Goal: Task Accomplishment & Management: Manage account settings

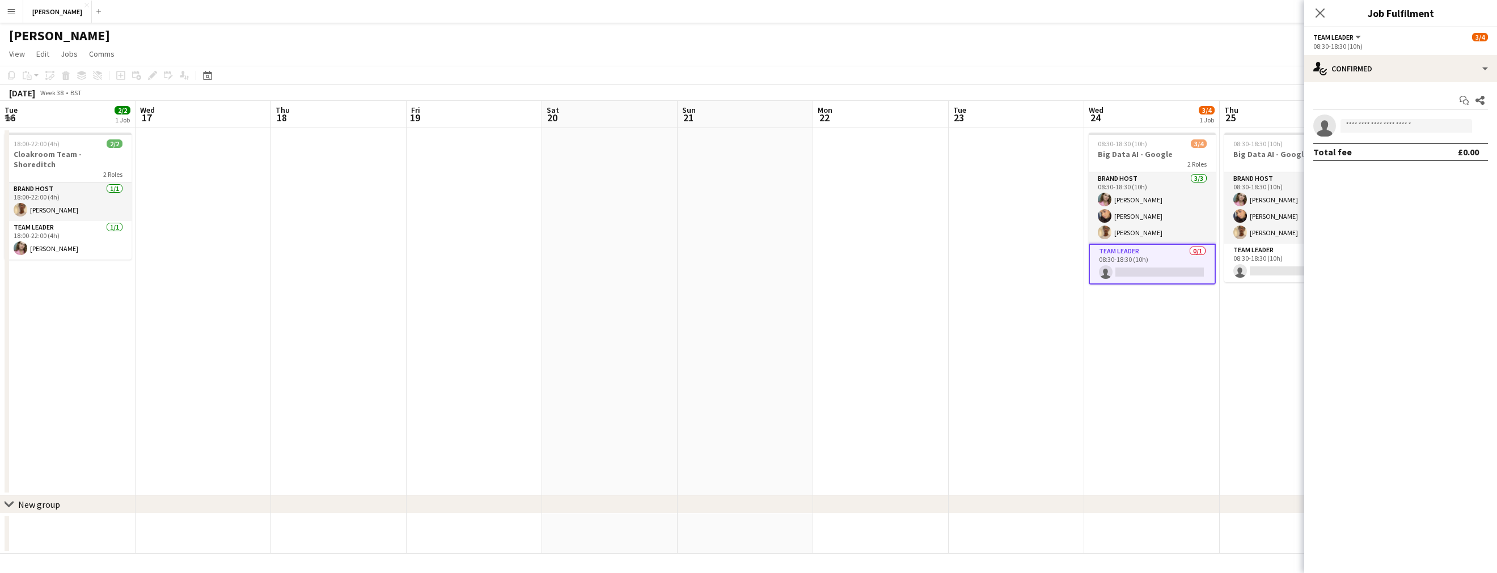
scroll to position [0, 456]
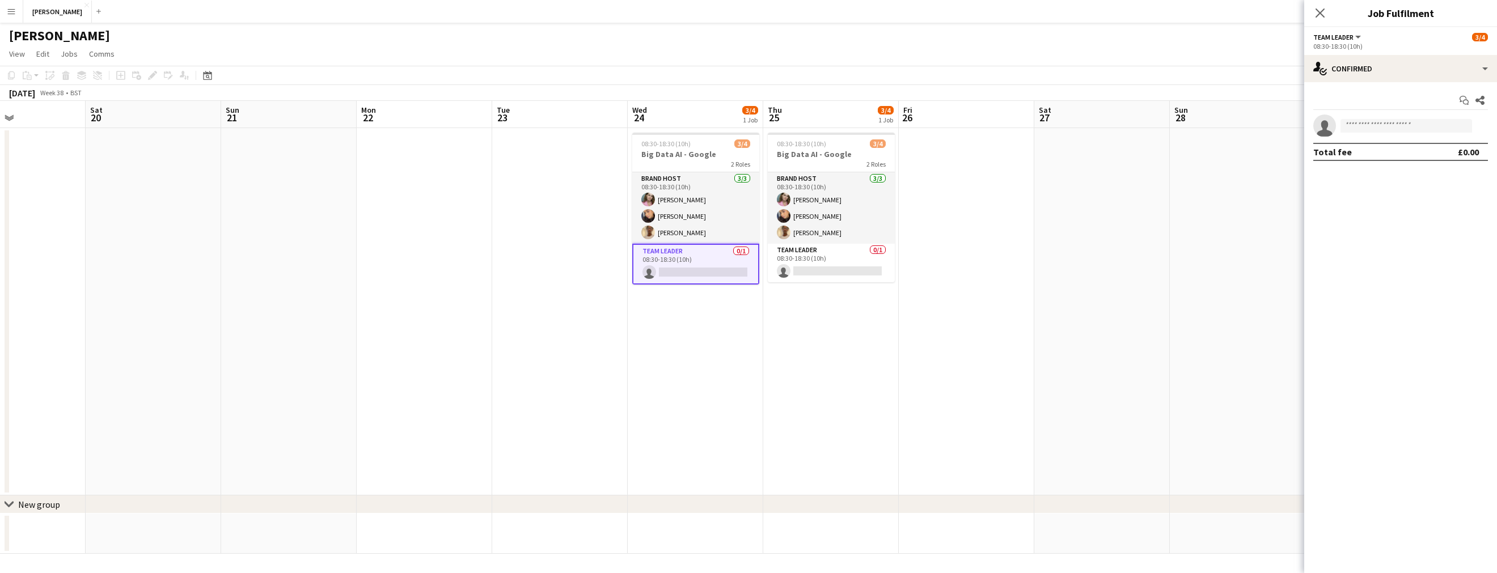
click at [695, 275] on app-card-role "Team Leader 0/1 08:30-18:30 (10h) single-neutral-actions" at bounding box center [695, 264] width 127 height 41
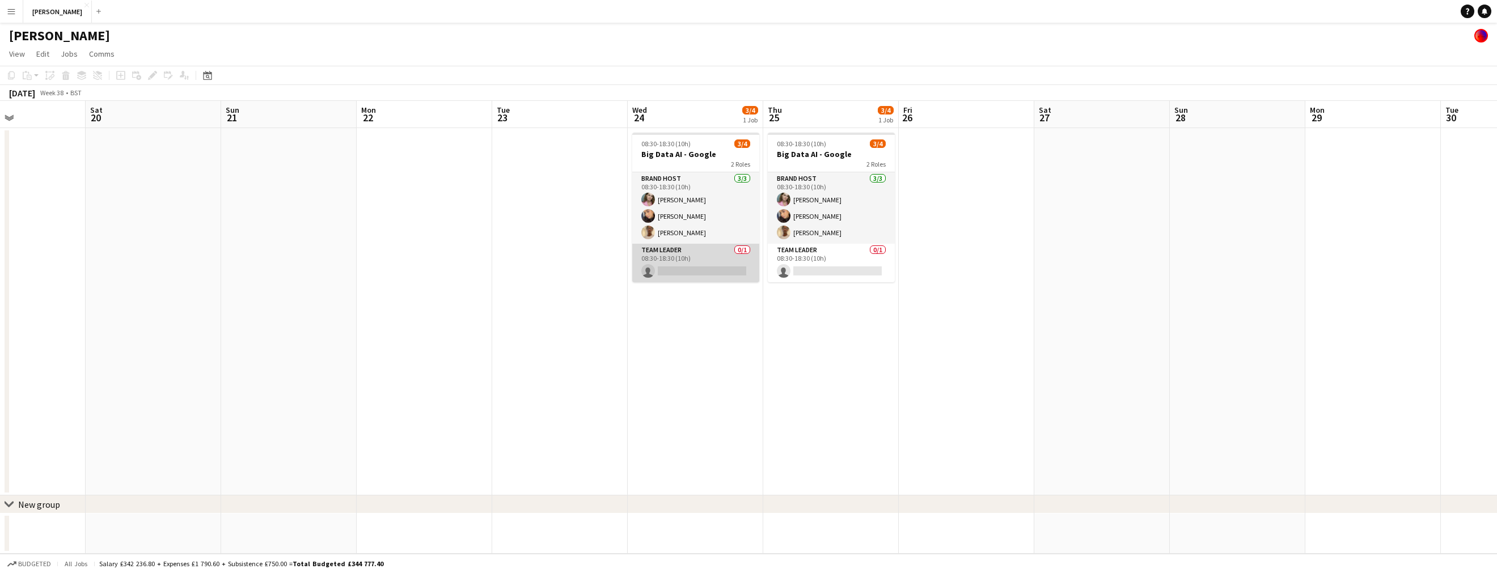
click at [721, 272] on app-card-role "Team Leader 0/1 08:30-18:30 (10h) single-neutral-actions" at bounding box center [695, 263] width 127 height 39
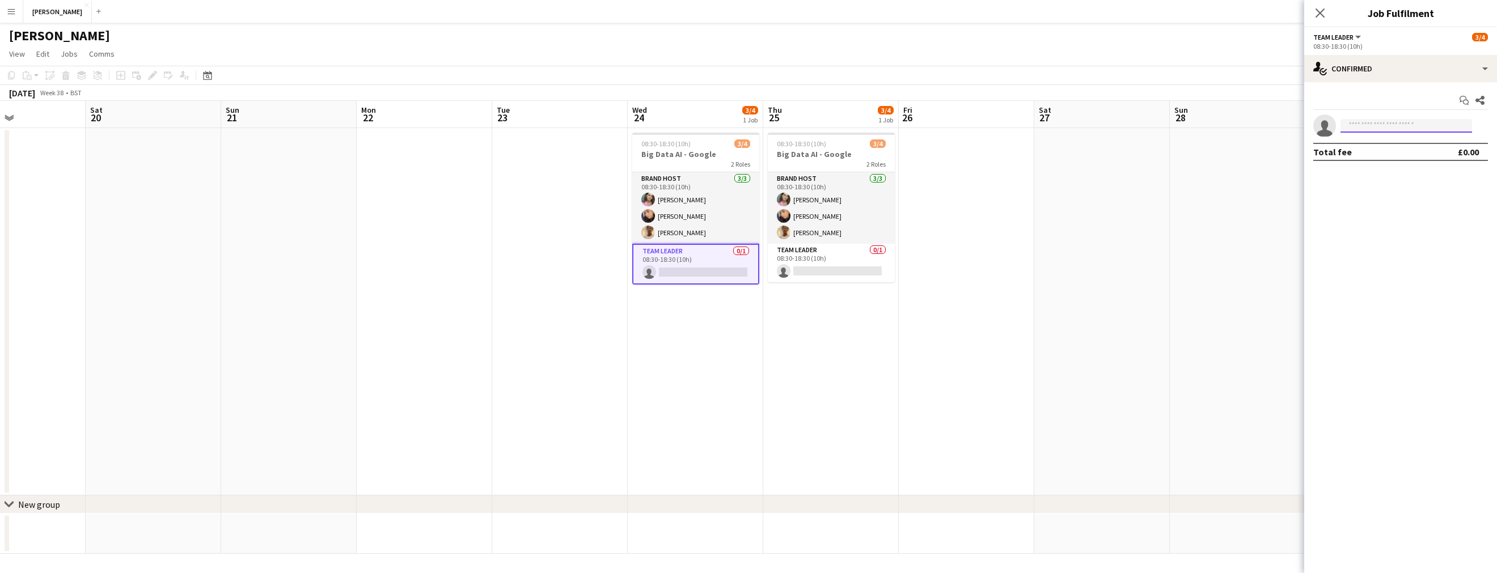
click at [1389, 122] on input at bounding box center [1406, 126] width 132 height 14
type input "*****"
click at [1374, 147] on span "[EMAIL_ADDRESS][DOMAIN_NAME]" at bounding box center [1406, 151] width 113 height 9
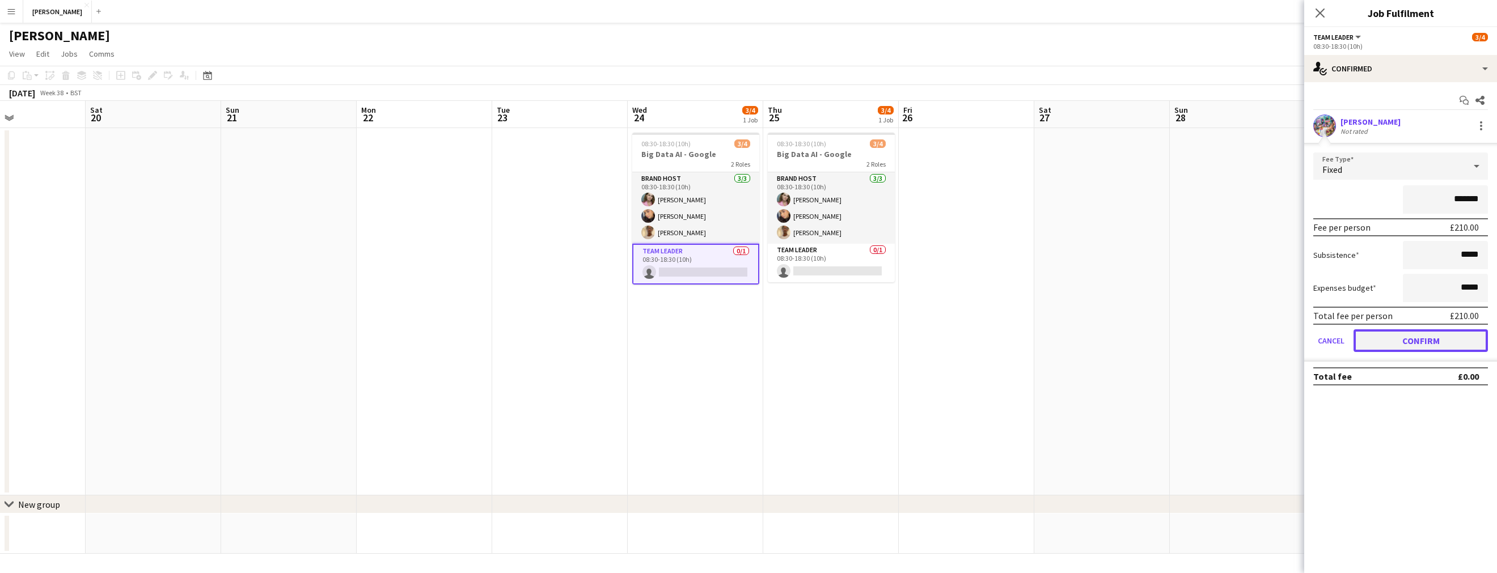
click at [1424, 342] on button "Confirm" at bounding box center [1420, 340] width 134 height 23
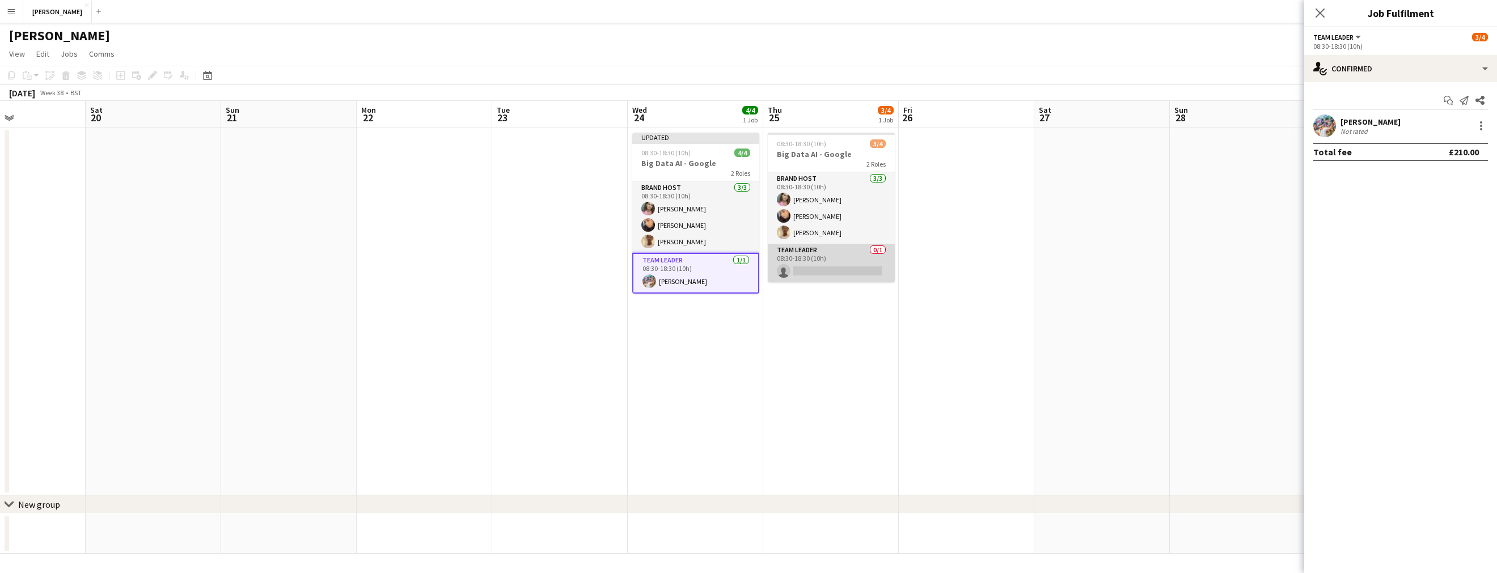
click at [851, 273] on app-card-role "Team Leader 0/1 08:30-18:30 (10h) single-neutral-actions" at bounding box center [831, 263] width 127 height 39
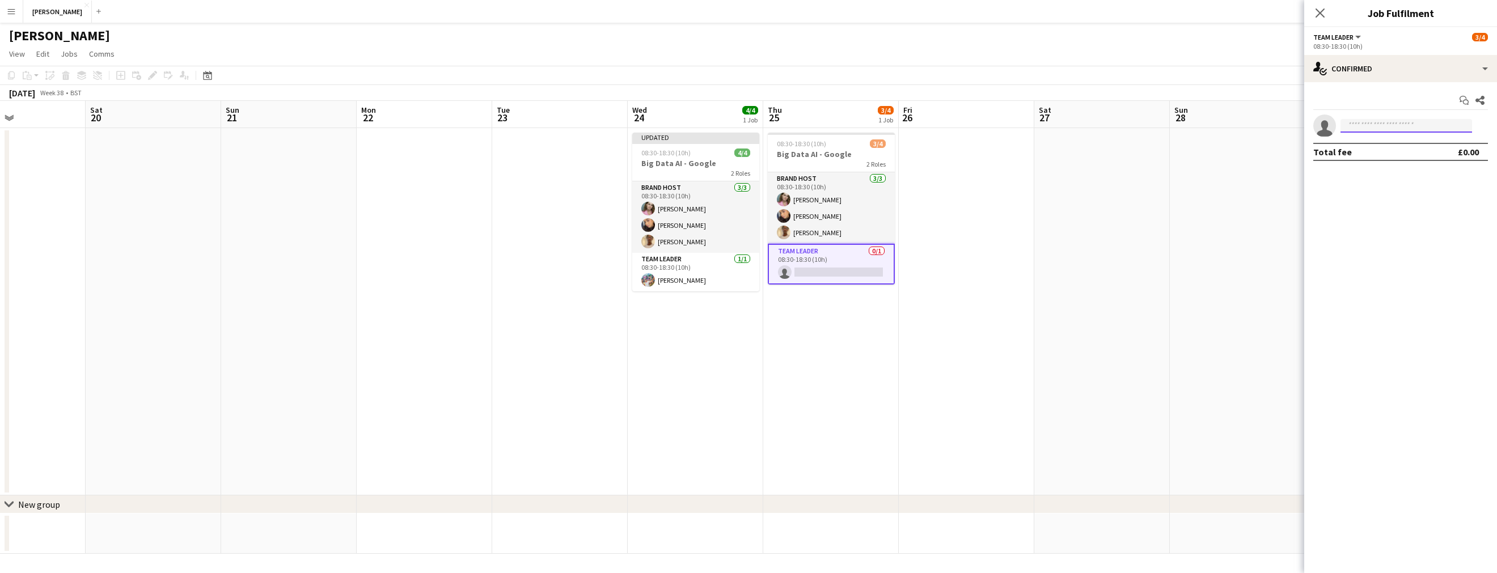
click at [1353, 127] on input at bounding box center [1406, 126] width 132 height 14
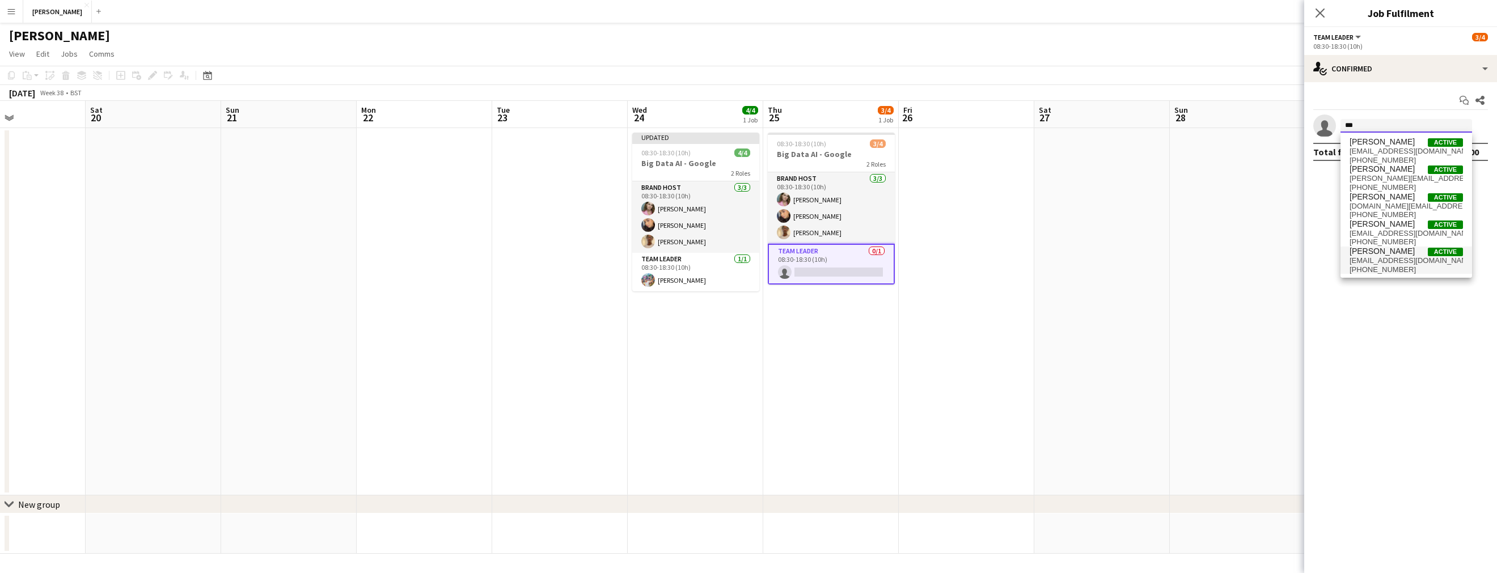
type input "***"
click at [1390, 264] on span "[EMAIL_ADDRESS][DOMAIN_NAME]" at bounding box center [1406, 260] width 113 height 9
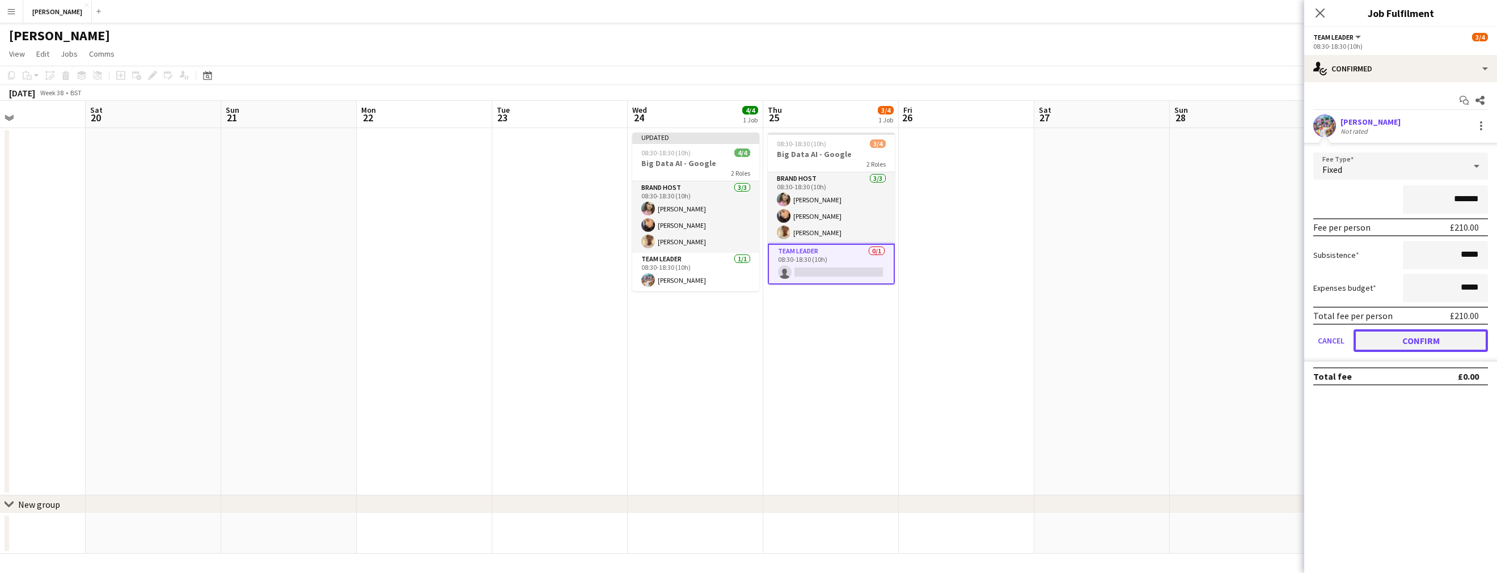
click at [1403, 348] on button "Confirm" at bounding box center [1420, 340] width 134 height 23
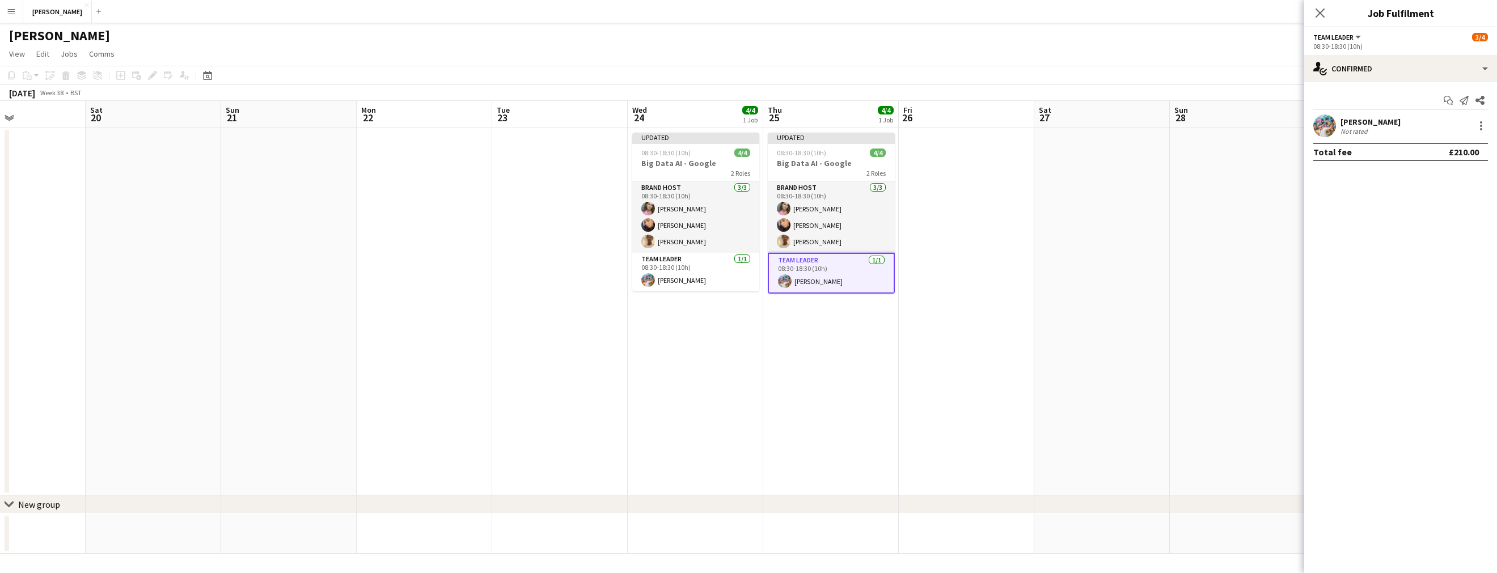
click at [974, 273] on app-date-cell at bounding box center [967, 311] width 136 height 367
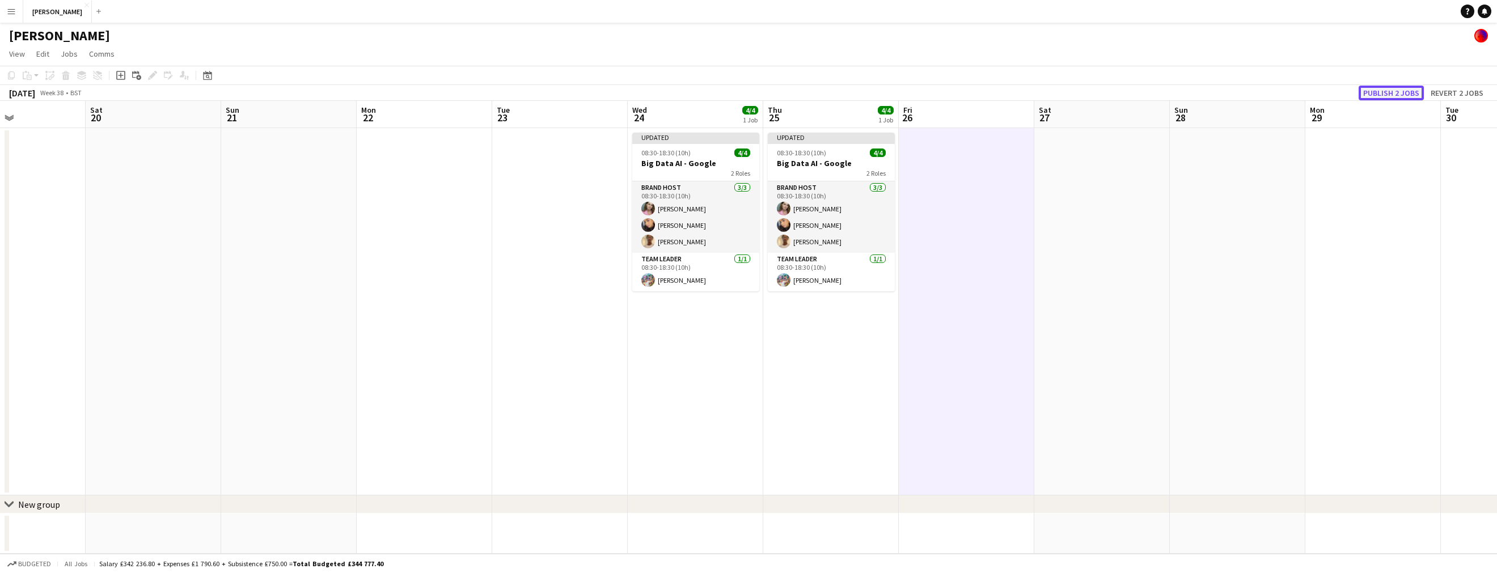
click at [1385, 94] on button "Publish 2 jobs" at bounding box center [1391, 93] width 65 height 15
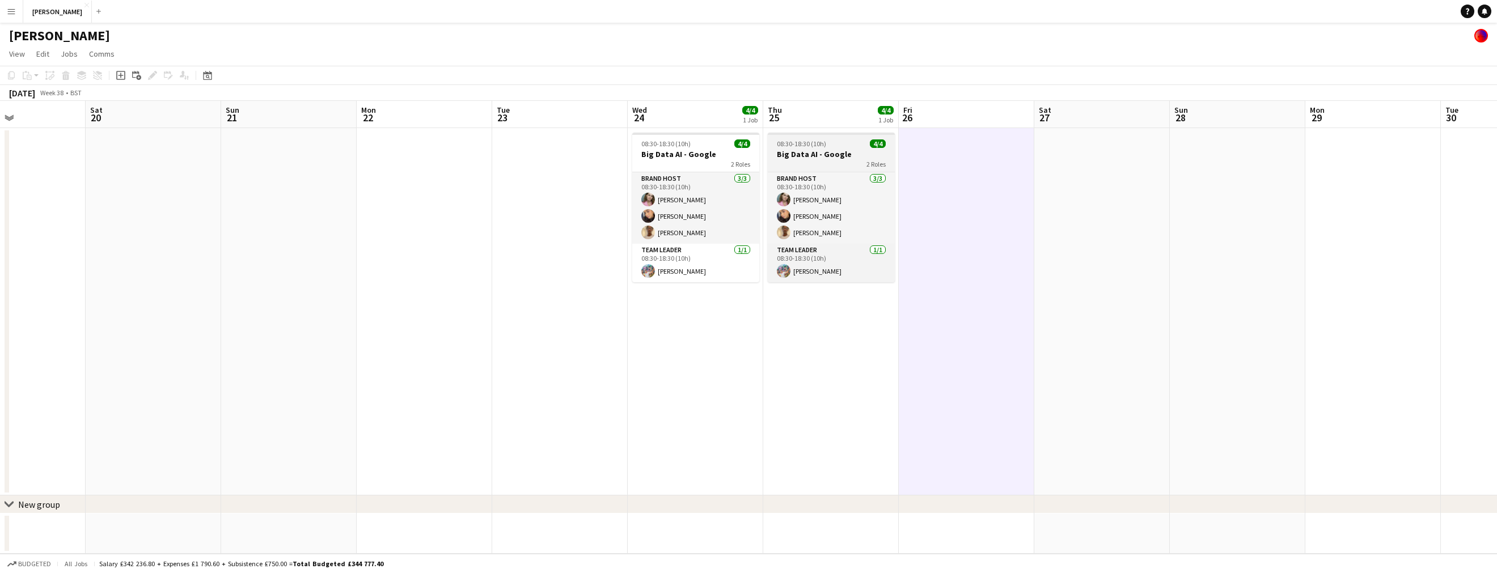
click at [828, 158] on h3 "Big Data AI - Google" at bounding box center [831, 154] width 127 height 10
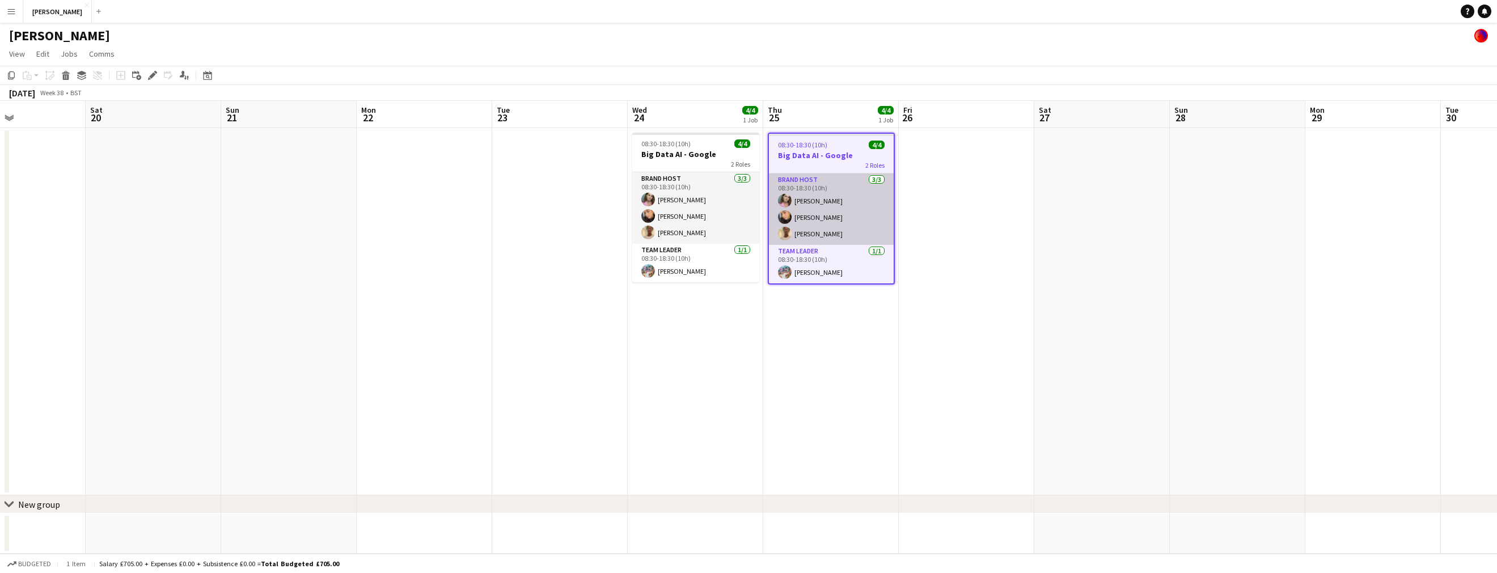
click at [839, 184] on app-card-role "Brand Host [DATE] 08:30-18:30 (10h) [PERSON_NAME] [PERSON_NAME] [PERSON_NAME]" at bounding box center [831, 209] width 125 height 71
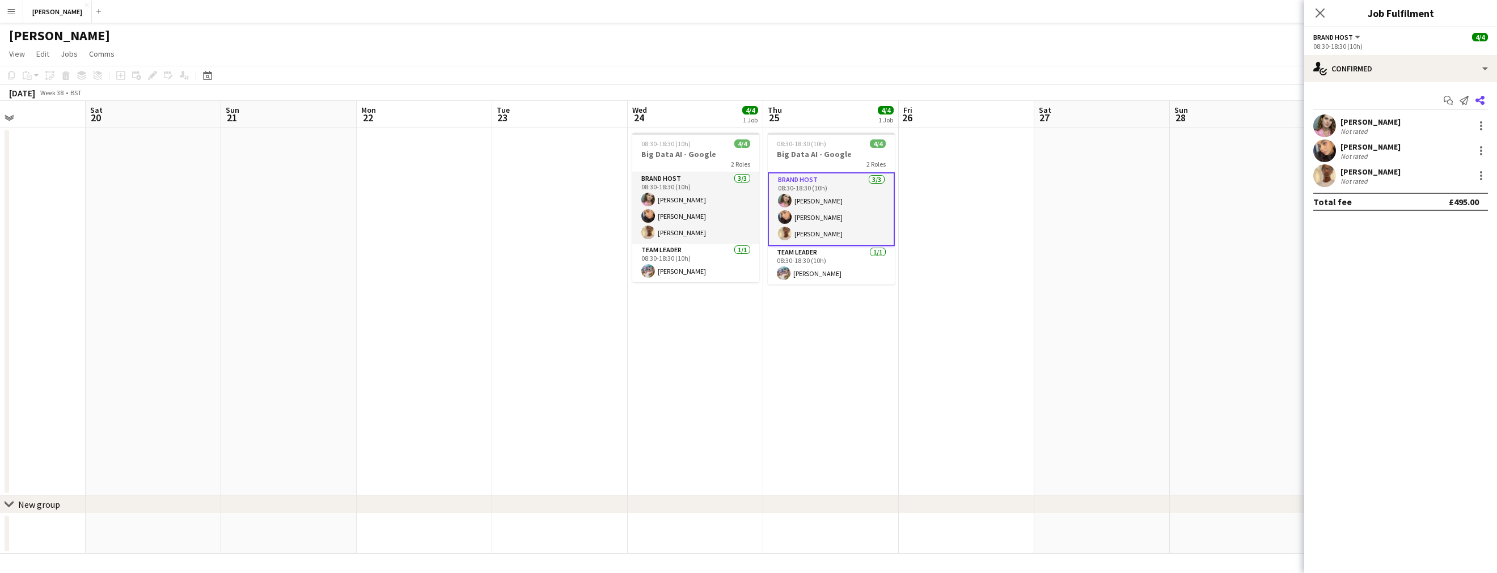
click at [1479, 96] on icon "Share" at bounding box center [1479, 100] width 9 height 9
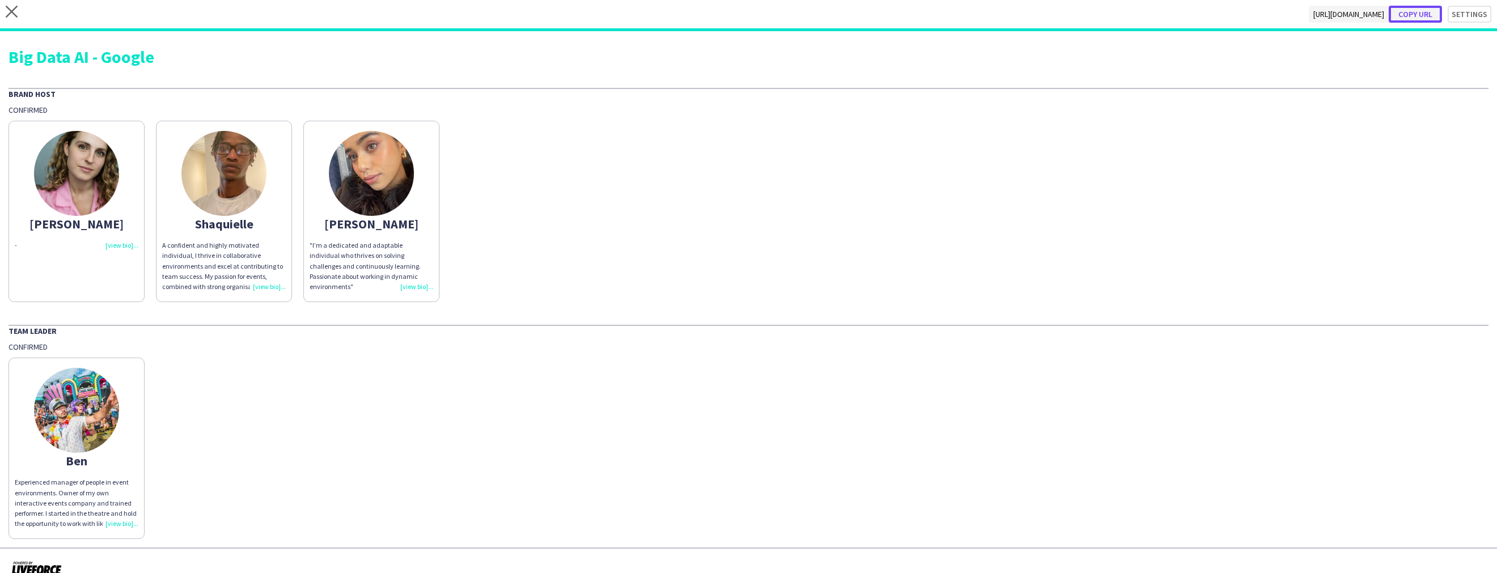
click at [1429, 14] on button "Copy url" at bounding box center [1415, 14] width 53 height 17
click at [11, 14] on icon "close" at bounding box center [12, 12] width 12 height 12
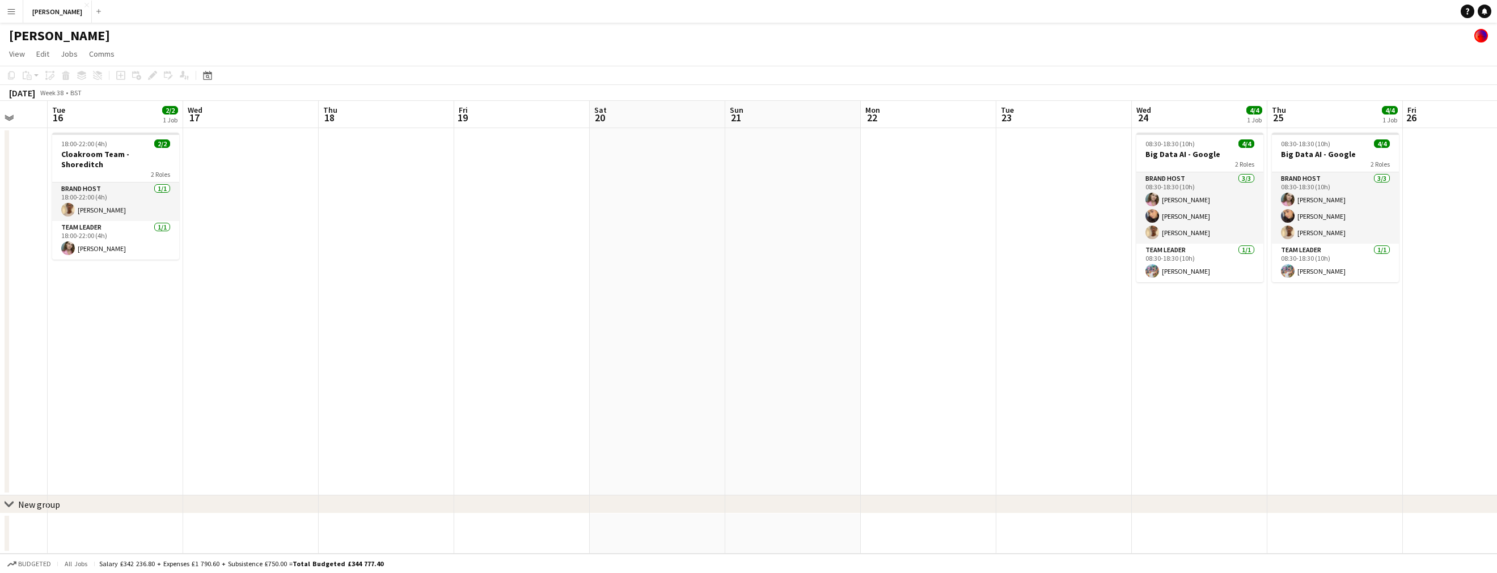
scroll to position [0, 541]
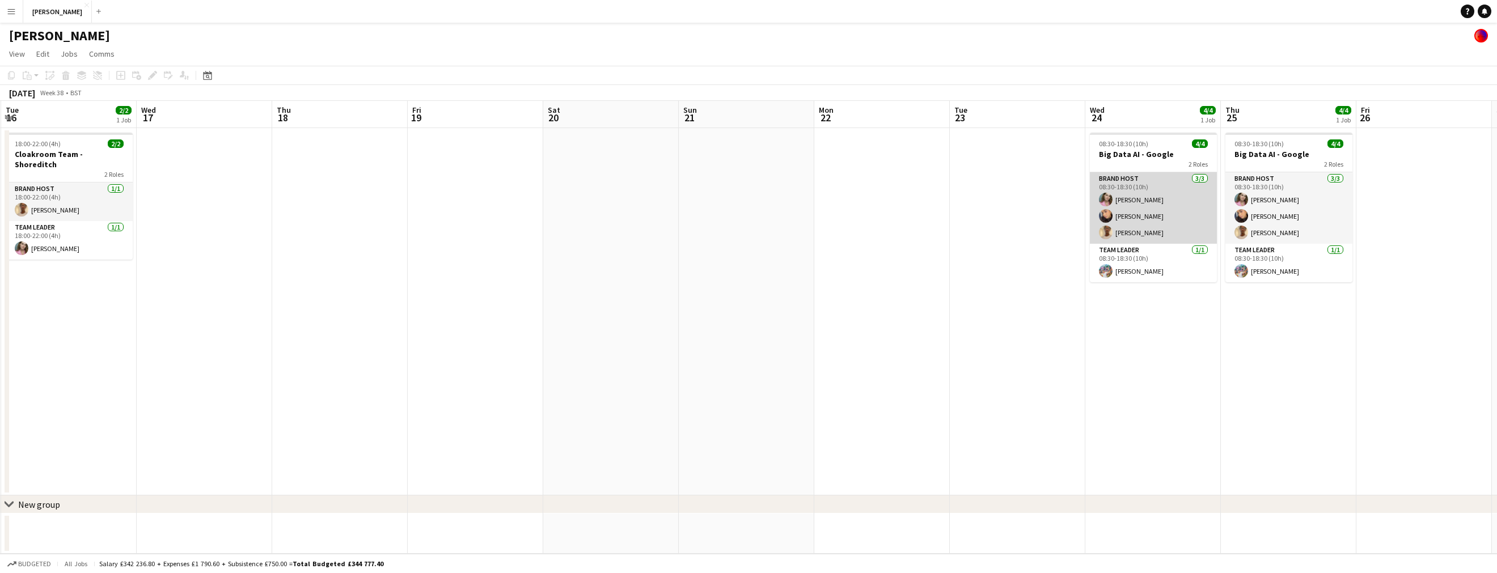
click at [1170, 198] on app-card-role "Brand Host [DATE] 08:30-18:30 (10h) [PERSON_NAME] [PERSON_NAME] [PERSON_NAME]" at bounding box center [1153, 207] width 127 height 71
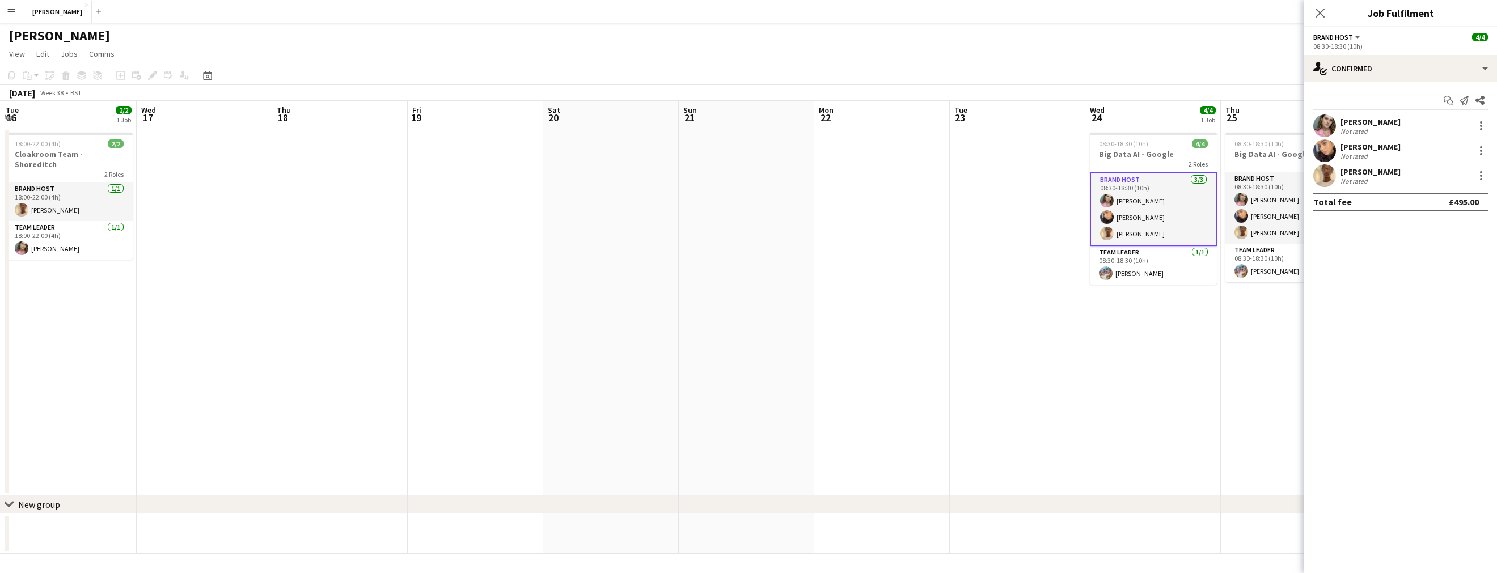
click at [1384, 121] on div "[PERSON_NAME]" at bounding box center [1370, 122] width 60 height 10
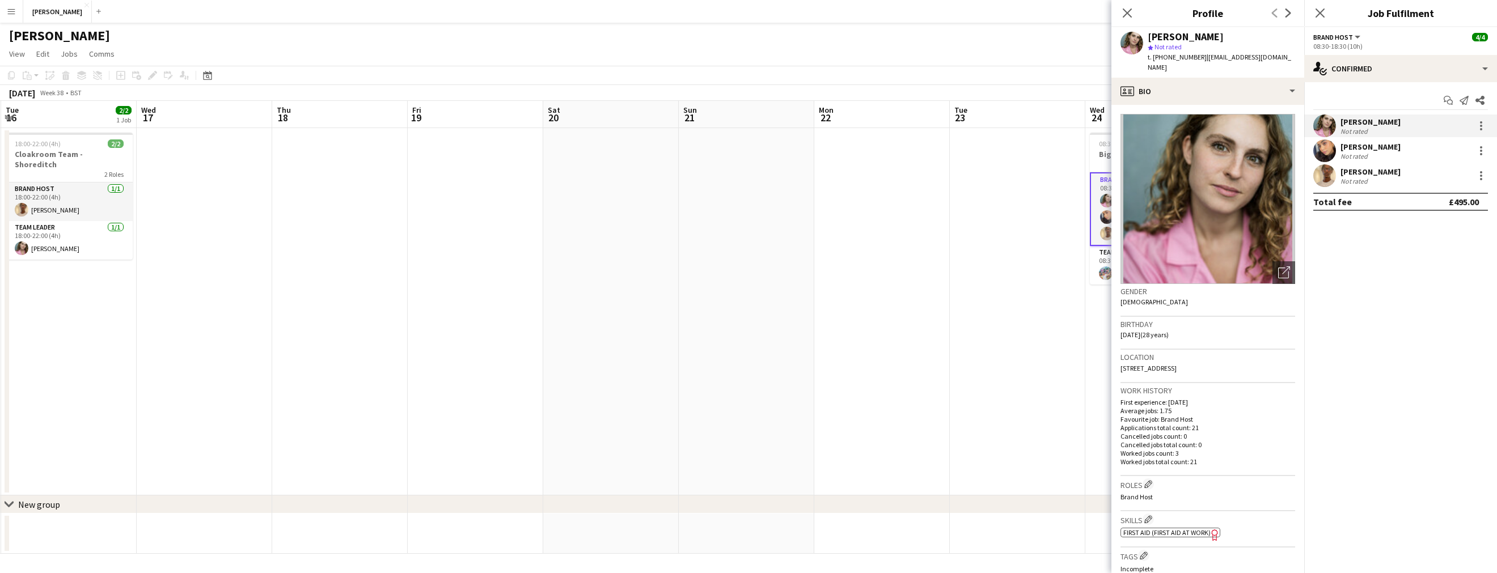
scroll to position [269, 0]
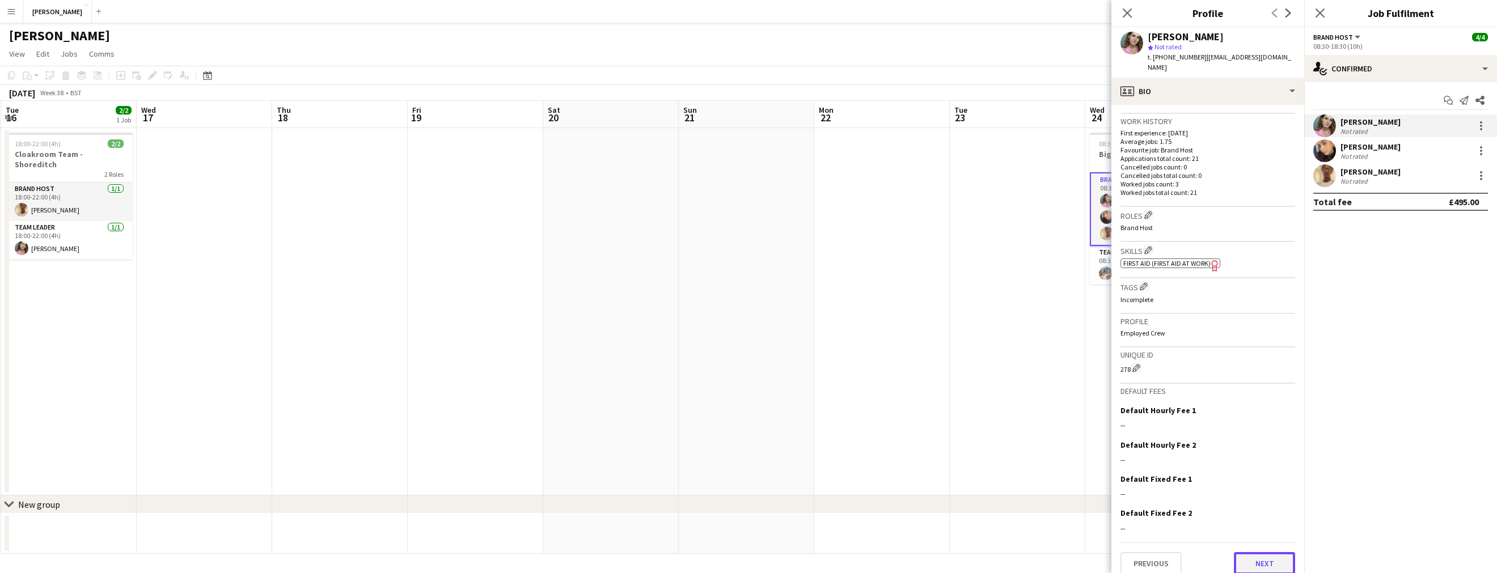
click at [1276, 555] on button "Next" at bounding box center [1264, 563] width 61 height 23
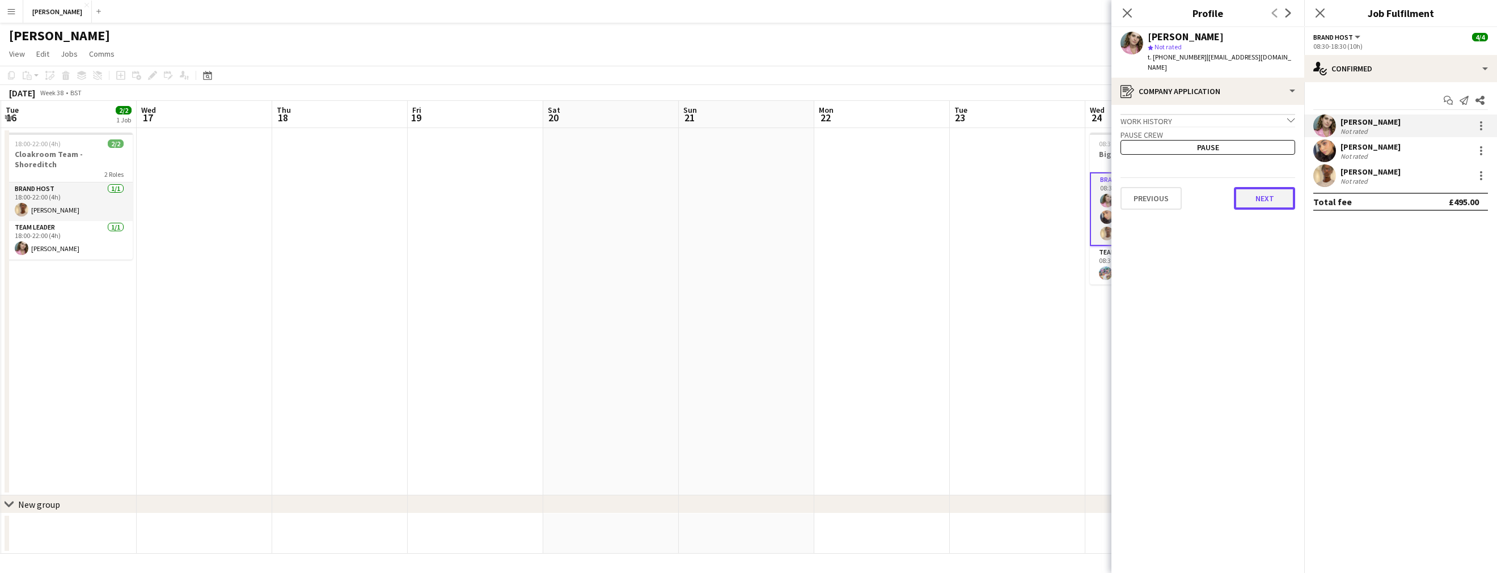
click at [1271, 194] on button "Next" at bounding box center [1264, 198] width 61 height 23
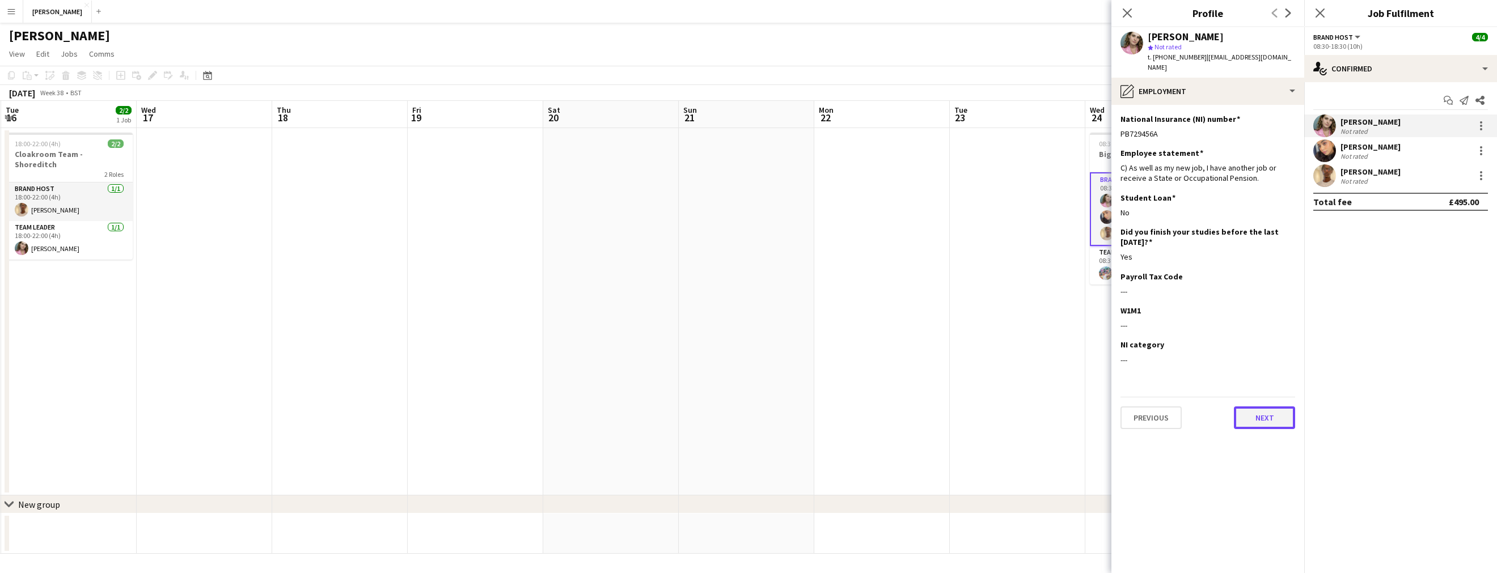
click at [1262, 407] on button "Next" at bounding box center [1264, 418] width 61 height 23
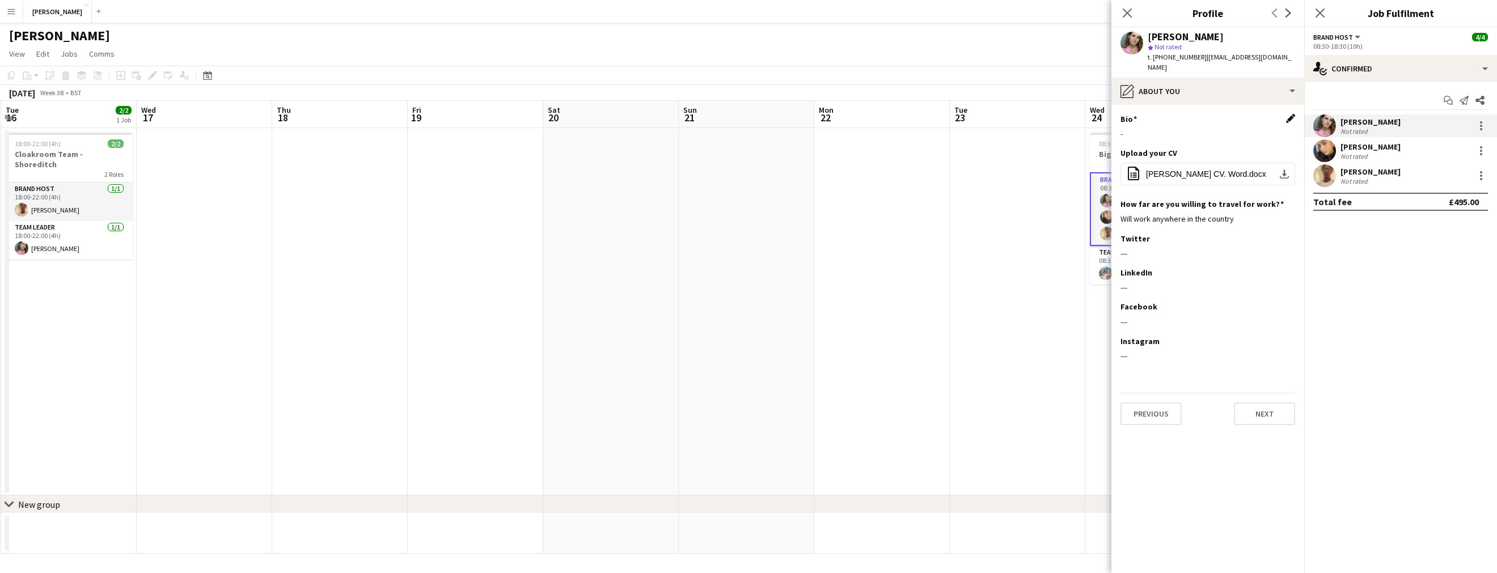
click at [1287, 114] on app-icon "Edit this field" at bounding box center [1290, 118] width 9 height 9
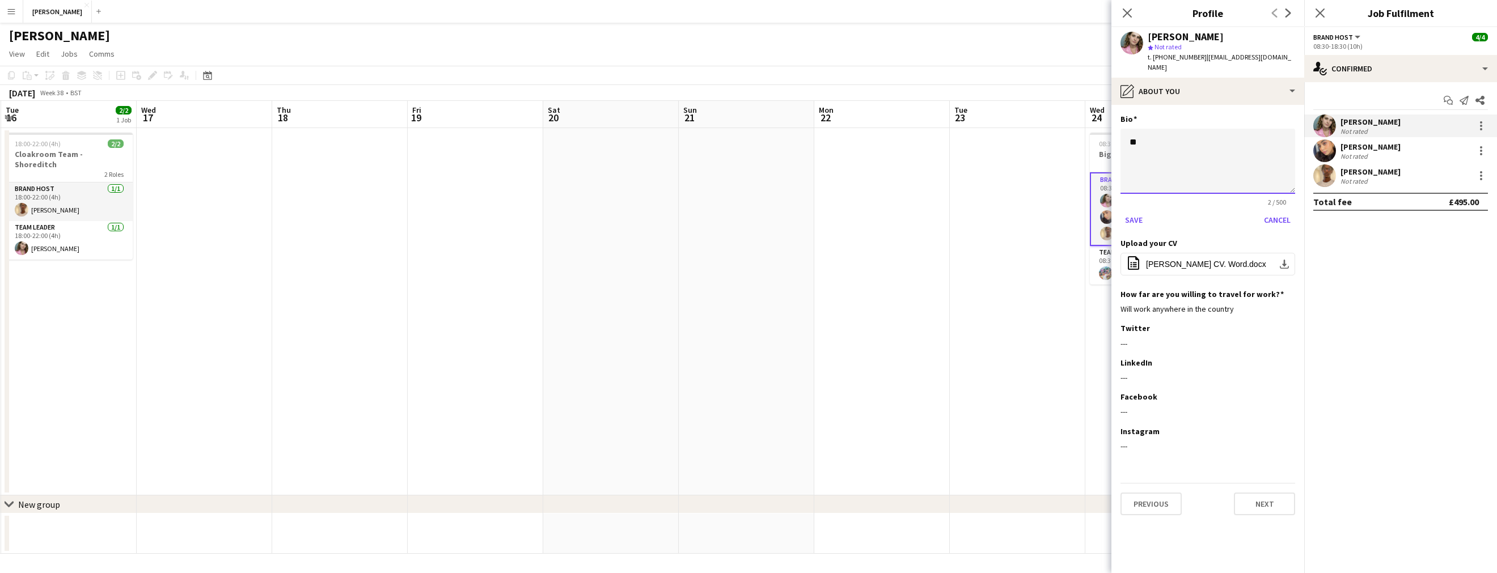
click at [1165, 129] on textarea "*" at bounding box center [1207, 161] width 175 height 65
type textarea "*"
click at [1234, 130] on textarea "**********" at bounding box center [1207, 161] width 175 height 65
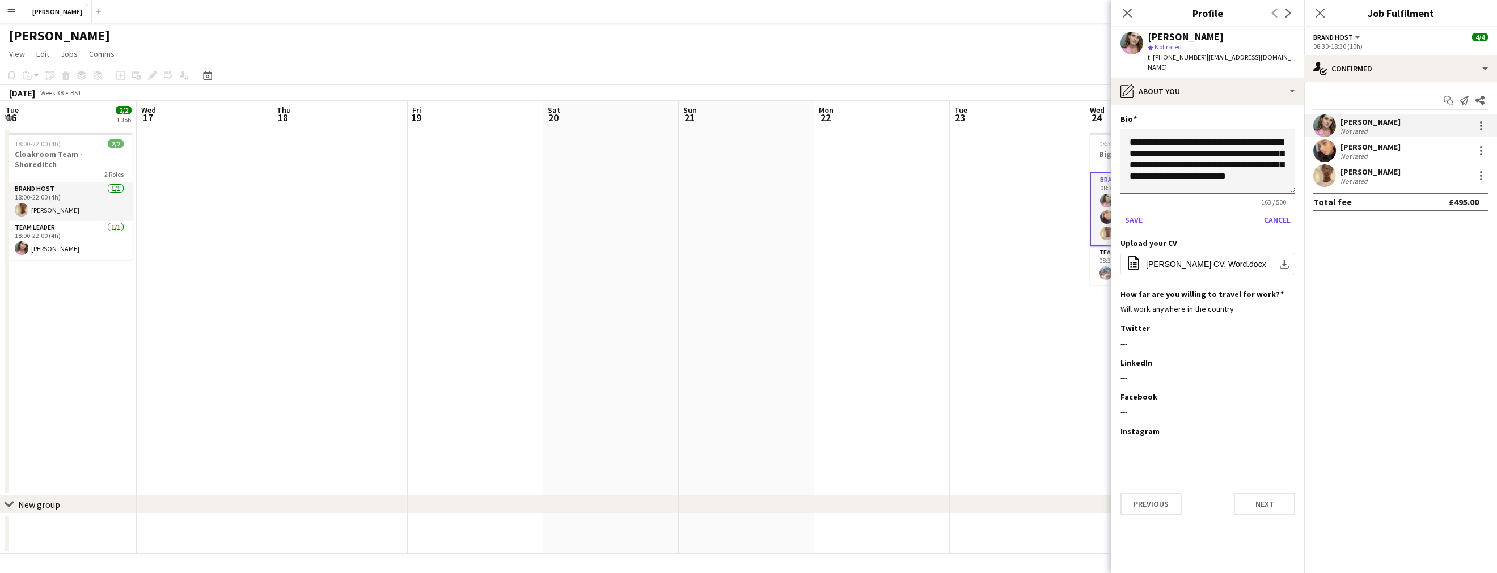
scroll to position [0, 0]
click at [1243, 131] on textarea "**********" at bounding box center [1207, 161] width 175 height 65
click at [1275, 145] on textarea "**********" at bounding box center [1207, 161] width 175 height 65
click at [1256, 154] on textarea "**********" at bounding box center [1207, 161] width 175 height 65
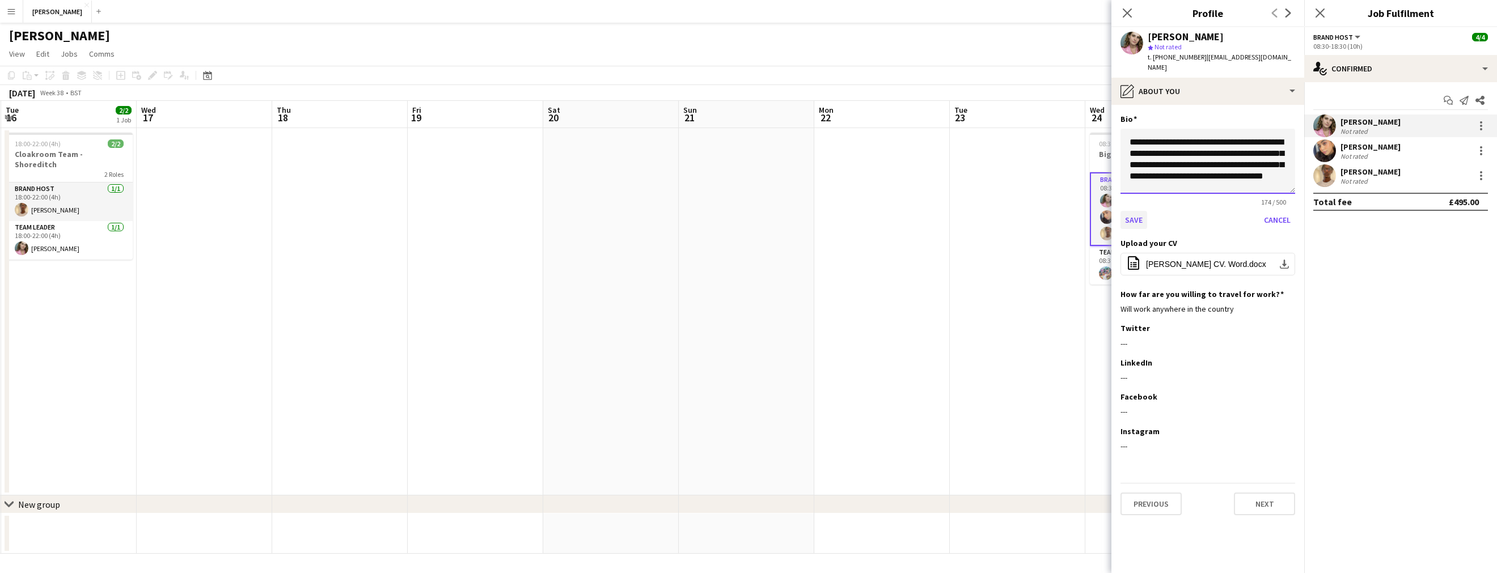
type textarea "**********"
click at [1136, 211] on button "Save" at bounding box center [1133, 220] width 27 height 18
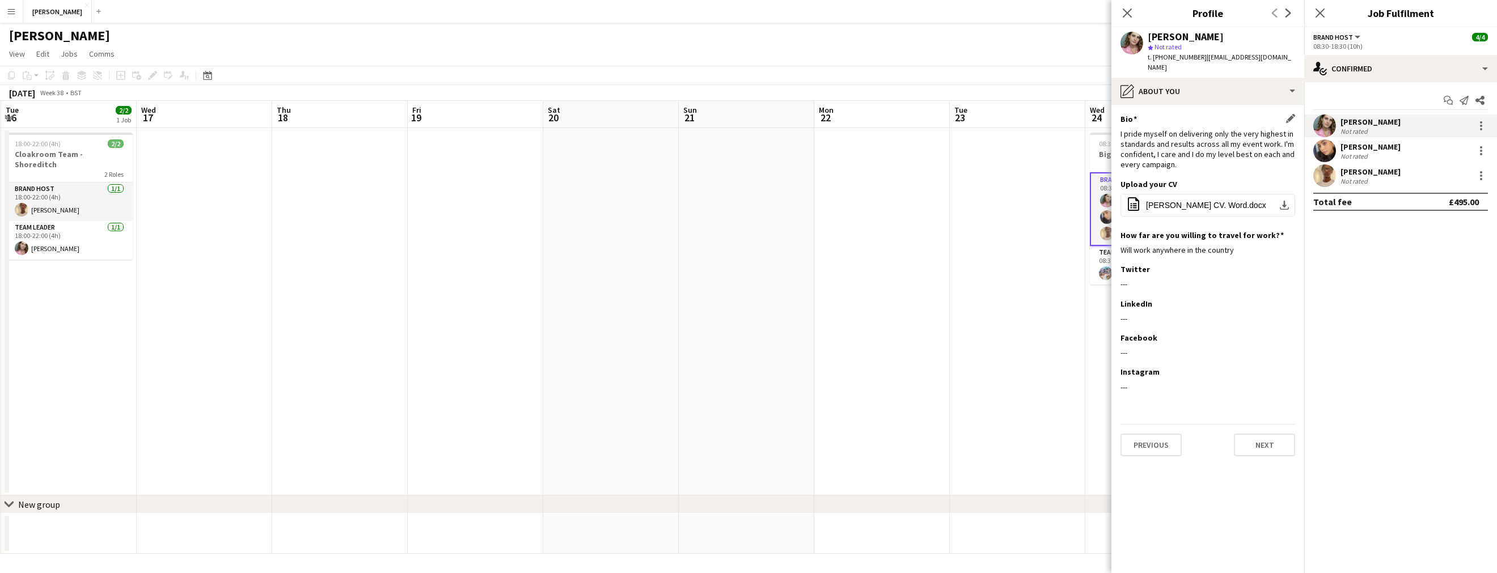
click at [998, 243] on app-date-cell at bounding box center [1018, 311] width 136 height 367
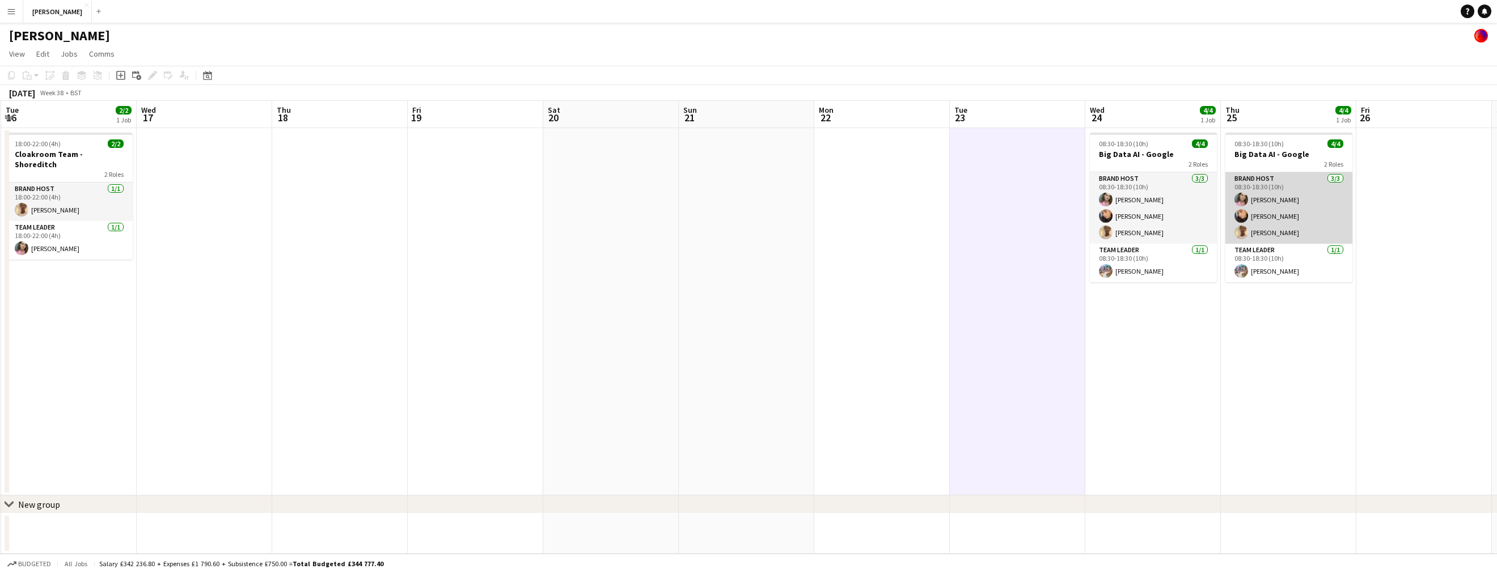
click at [1272, 178] on app-card-role "Brand Host [DATE] 08:30-18:30 (10h) [PERSON_NAME] [PERSON_NAME] [PERSON_NAME]" at bounding box center [1288, 207] width 127 height 71
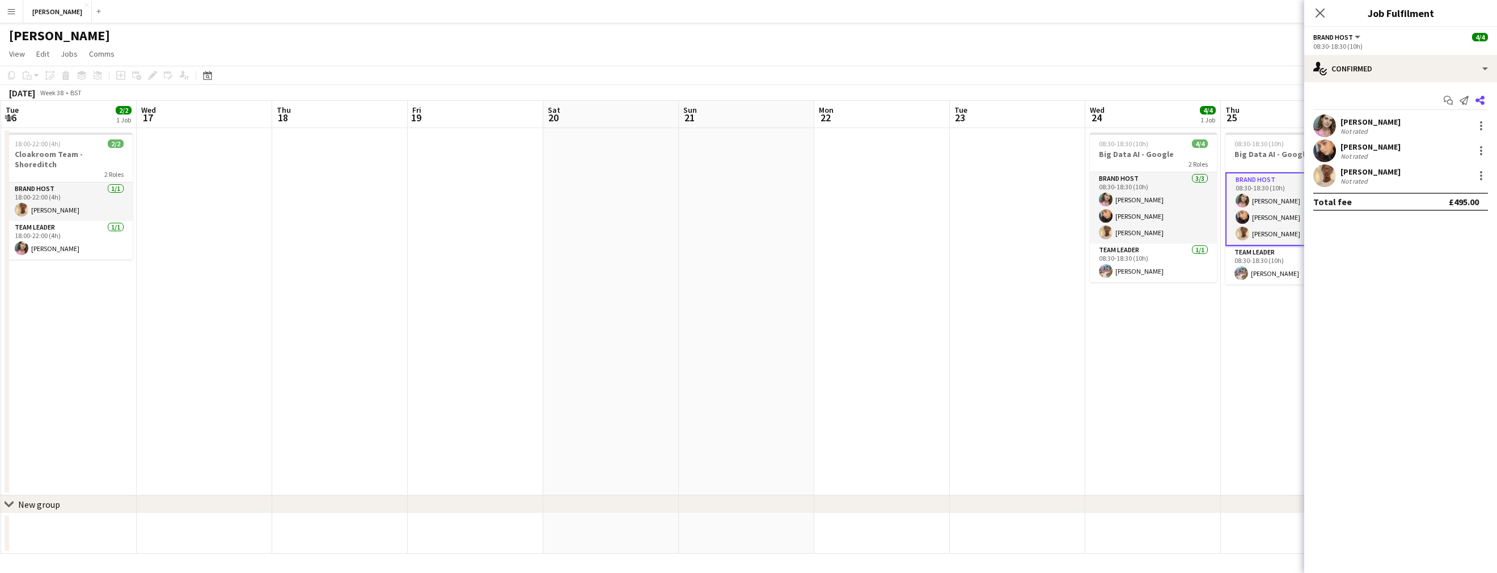
click at [1480, 99] on icon at bounding box center [1479, 100] width 9 height 9
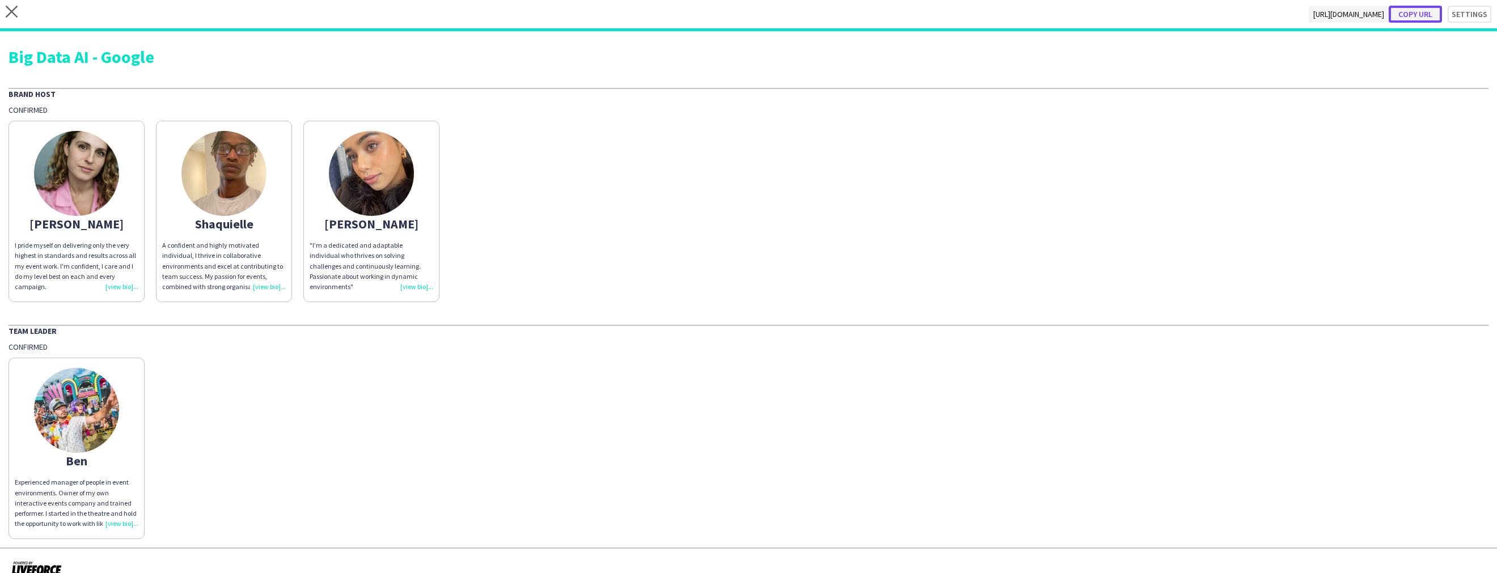
click at [1418, 14] on button "Copy url" at bounding box center [1415, 14] width 53 height 17
